Goal: Task Accomplishment & Management: Complete application form

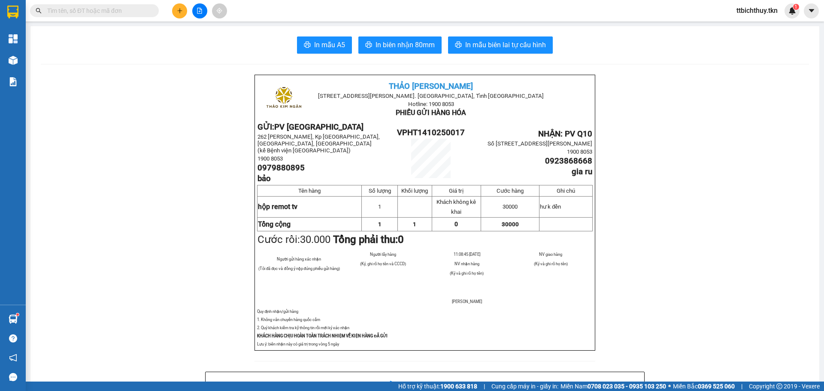
click at [119, 10] on input "text" at bounding box center [97, 10] width 101 height 9
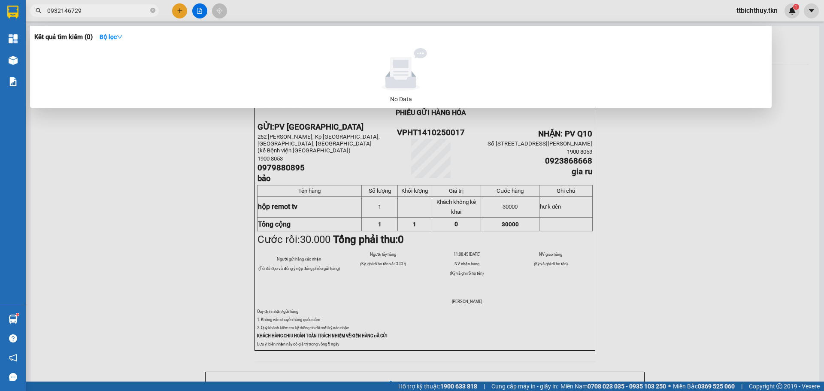
click at [59, 10] on input "0932146729" at bounding box center [97, 10] width 101 height 9
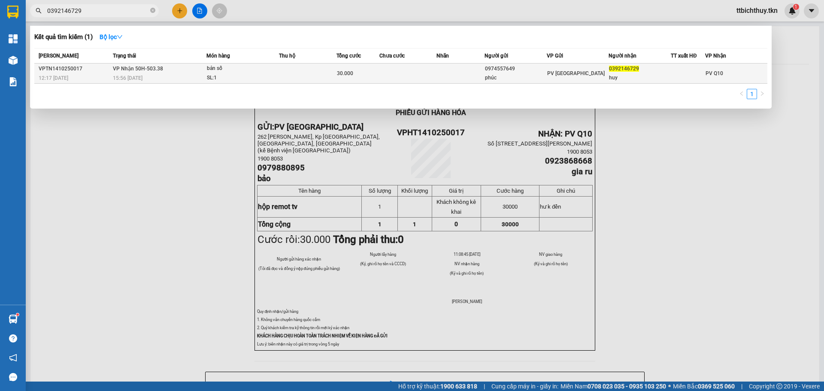
type input "0392146729"
click at [254, 73] on div "bản số" at bounding box center [239, 68] width 64 height 9
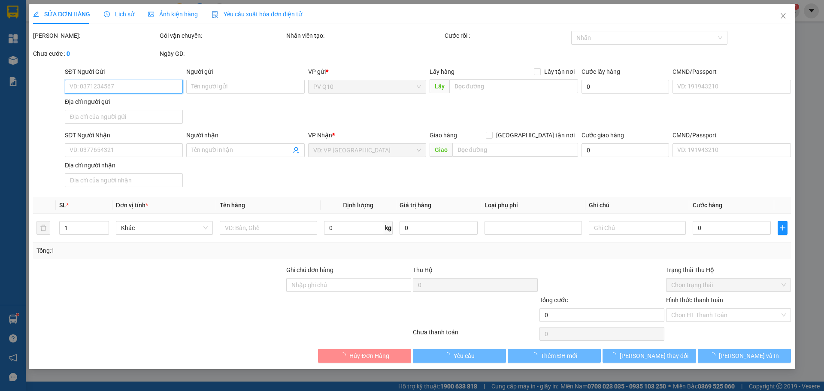
type input "0974557649"
type input "phúc"
type input "0392146729"
type input "huy"
type input "30.000"
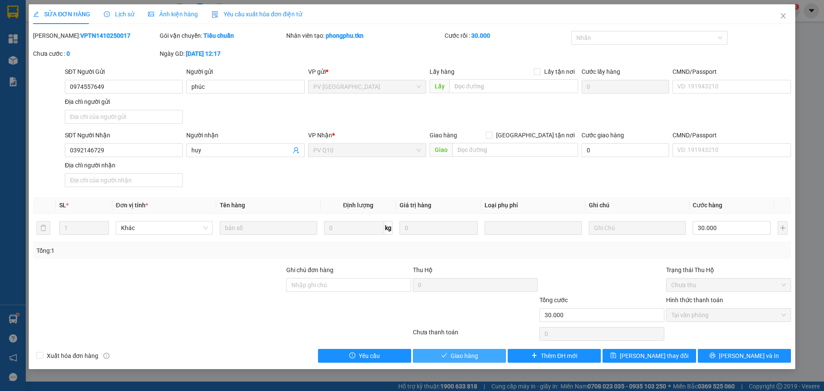
click at [455, 356] on span "Giao hàng" at bounding box center [463, 355] width 27 height 9
